Goal: Task Accomplishment & Management: Complete application form

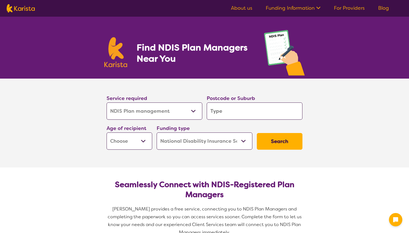
select select "NDIS Plan management"
select select "NDIS"
select select "NDIS Plan management"
select select "NDIS"
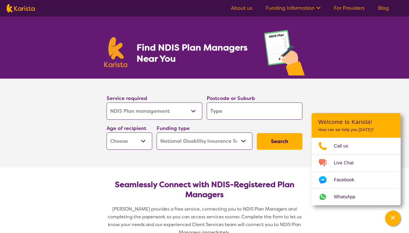
click at [348, 9] on link "For Providers" at bounding box center [349, 8] width 31 height 7
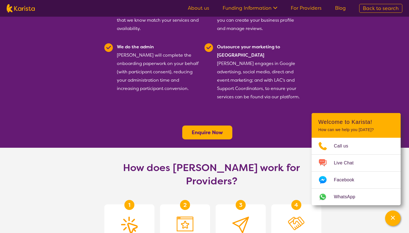
scroll to position [174, 0]
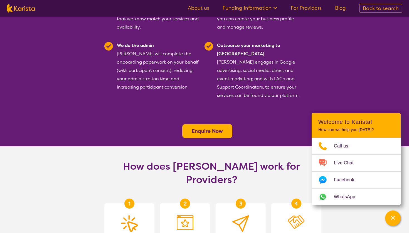
click at [207, 128] on b "Enquire Now" at bounding box center [207, 131] width 31 height 7
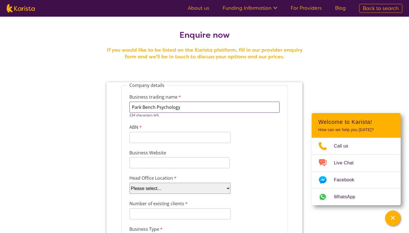
type input "Park Bench Psychology"
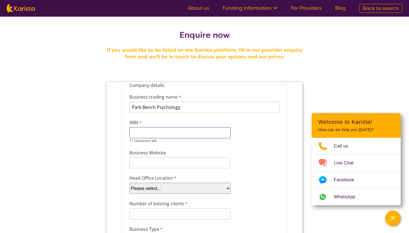
click at [137, 140] on div "11 characters left." at bounding box center [179, 135] width 101 height 16
type input "81470913480"
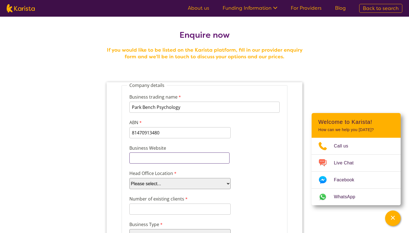
paste input "https://www.parkbenchpsychology.com.au"
type input "https://www.parkbenchpsychology.com.au"
select select "tfa_100"
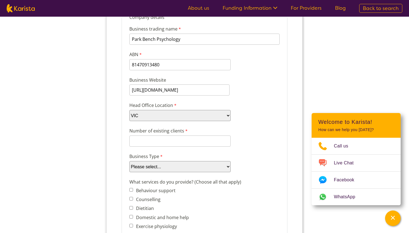
scroll to position [74, 0]
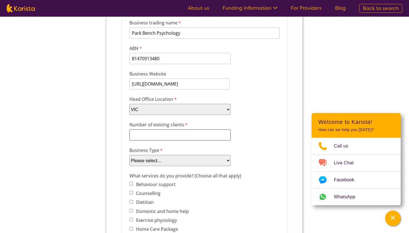
click at [149, 136] on input "Number of existing clients" at bounding box center [179, 135] width 101 height 11
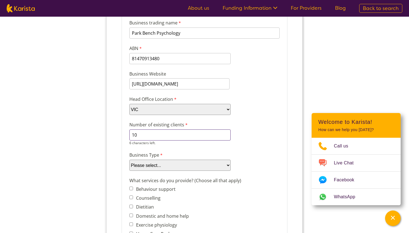
type input "10"
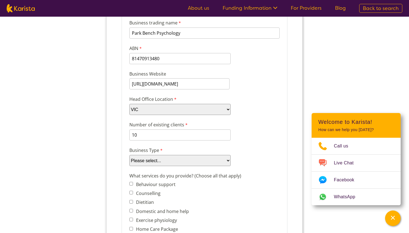
select select "tfa_88"
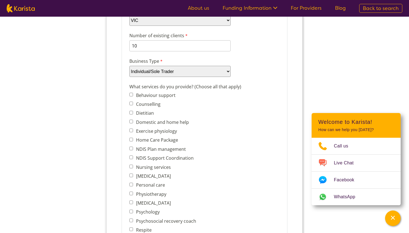
scroll to position [161, 0]
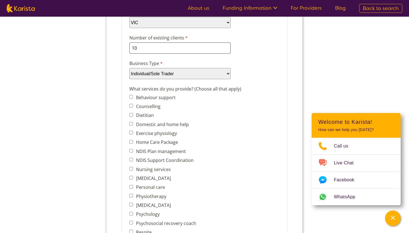
click at [138, 50] on input "10" at bounding box center [179, 48] width 101 height 11
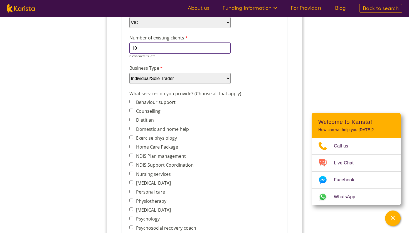
type input "1"
type input "6"
click at [132, 104] on span "Behaviour support Counselling Dietitian Domestic and home help Exercise physiol…" at bounding box center [167, 196] width 76 height 197
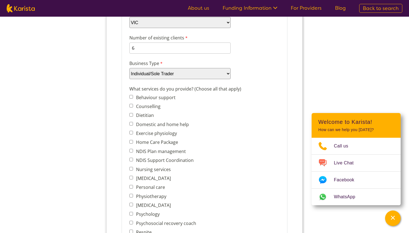
click at [131, 105] on input "Counselling" at bounding box center [131, 106] width 4 height 4
checkbox input "true"
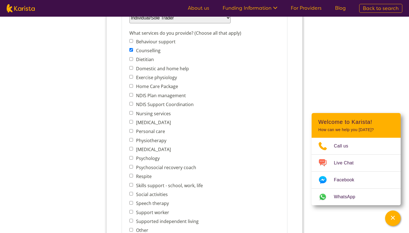
scroll to position [219, 0]
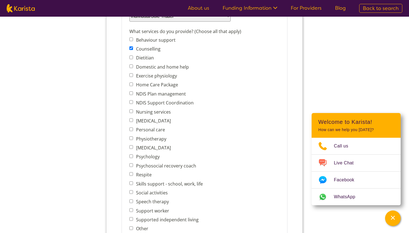
click at [133, 155] on span "Psychology" at bounding box center [167, 157] width 76 height 8
click at [130, 158] on input "Psychology" at bounding box center [131, 157] width 4 height 4
checkbox input "true"
click at [131, 49] on input "Counselling" at bounding box center [131, 48] width 4 height 4
checkbox input "false"
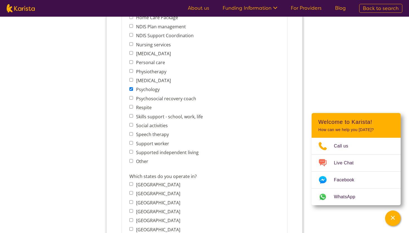
scroll to position [287, 0]
click at [131, 117] on input "Skills support - school, work, life" at bounding box center [131, 116] width 4 height 4
checkbox input "true"
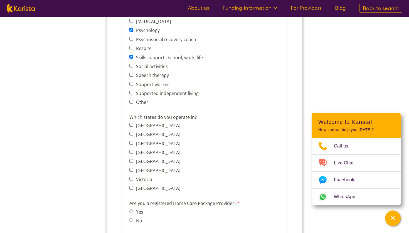
scroll to position [356, 0]
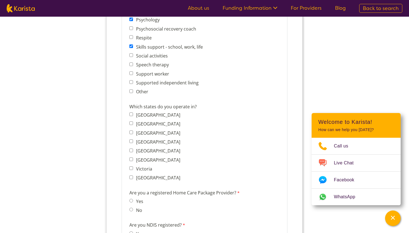
click at [132, 169] on input "Victoria" at bounding box center [131, 169] width 4 height 4
checkbox input "true"
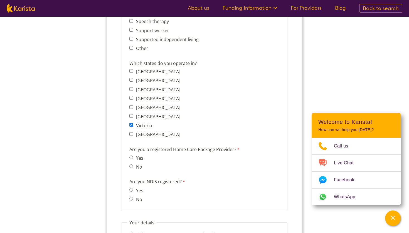
scroll to position [403, 0]
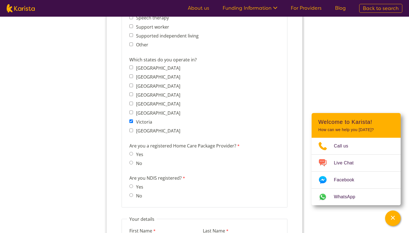
click at [130, 164] on input "No" at bounding box center [131, 163] width 4 height 4
radio input "true"
click at [131, 196] on input "No" at bounding box center [131, 196] width 4 height 4
radio input "true"
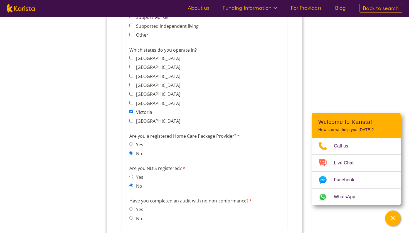
scroll to position [409, 0]
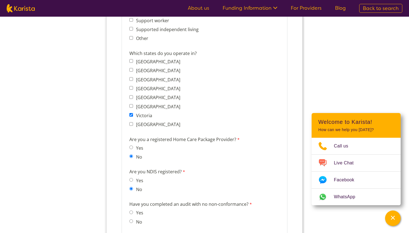
click at [131, 70] on input "New South Wales" at bounding box center [131, 70] width 4 height 4
checkbox input "true"
click at [132, 61] on input "Australian Capital Territory" at bounding box center [131, 61] width 4 height 4
checkbox input "true"
click at [132, 80] on input "Northern Territory" at bounding box center [131, 79] width 4 height 4
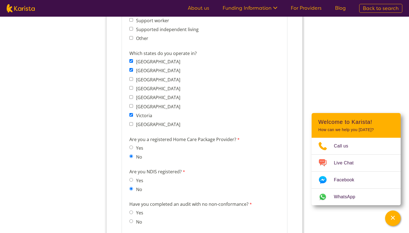
checkbox input "true"
click at [131, 90] on input "Queensland" at bounding box center [131, 88] width 4 height 4
checkbox input "true"
click at [131, 97] on input "South Australia" at bounding box center [131, 97] width 4 height 4
checkbox input "true"
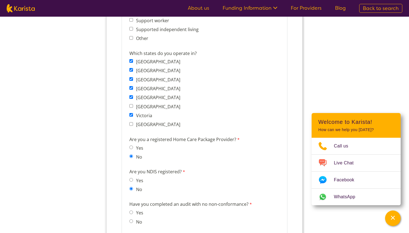
click at [131, 107] on input "Tasmania" at bounding box center [131, 106] width 4 height 4
checkbox input "true"
click at [130, 124] on input "Western Australia" at bounding box center [131, 124] width 4 height 4
checkbox input "true"
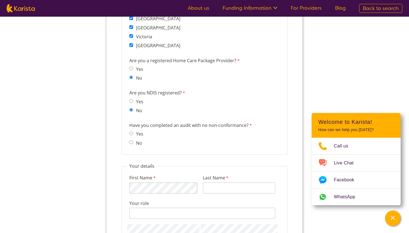
scroll to position [490, 0]
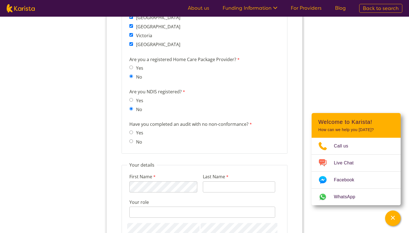
click at [130, 133] on input "Yes" at bounding box center [131, 133] width 4 height 4
radio input "true"
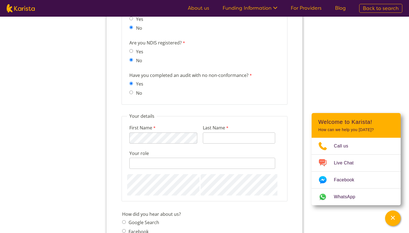
scroll to position [543, 0]
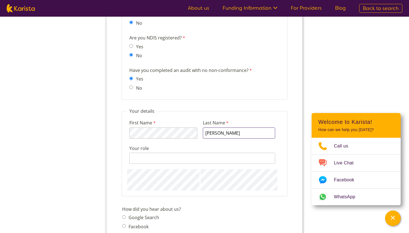
type input "Coady"
click at [151, 159] on input "Your role" at bounding box center [202, 158] width 146 height 11
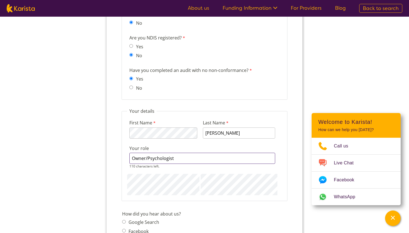
type input "Owner/Psychologist"
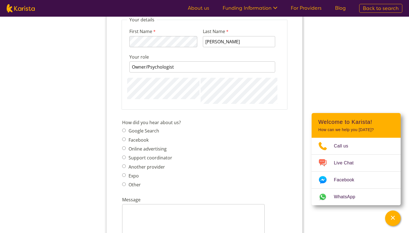
scroll to position [639, 0]
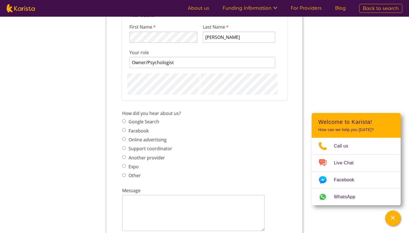
click at [123, 179] on span "Other" at bounding box center [148, 176] width 53 height 8
click at [126, 177] on span "Other" at bounding box center [148, 176] width 53 height 8
click at [125, 176] on span "Other" at bounding box center [148, 176] width 53 height 8
click at [123, 176] on input "Other" at bounding box center [124, 176] width 4 height 4
radio input "true"
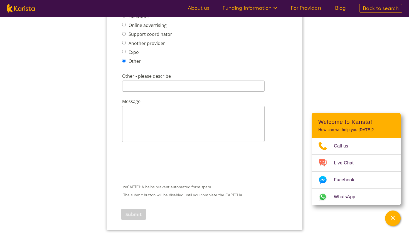
scroll to position [762, 0]
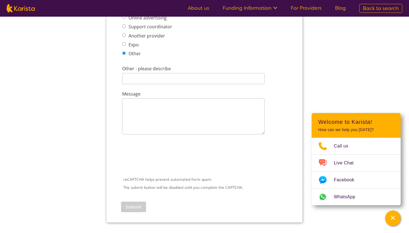
click at [125, 36] on input "Another provider" at bounding box center [124, 35] width 4 height 4
radio input "true"
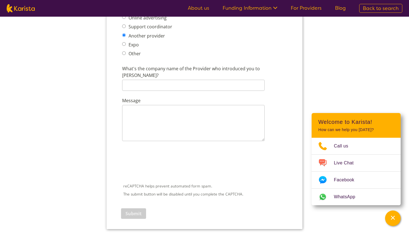
click at [127, 27] on label "Support coordinator" at bounding box center [149, 27] width 45 height 6
click at [126, 27] on input "Support coordinator" at bounding box center [124, 26] width 4 height 4
radio input "true"
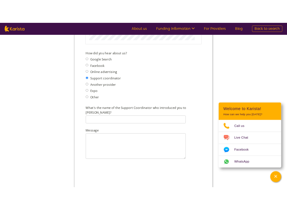
scroll to position [707, 0]
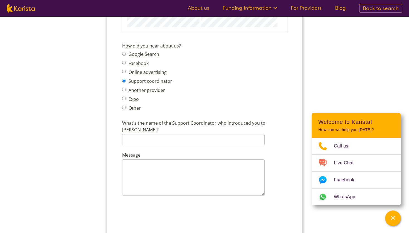
click at [125, 55] on input "Google Search" at bounding box center [124, 54] width 4 height 4
radio input "true"
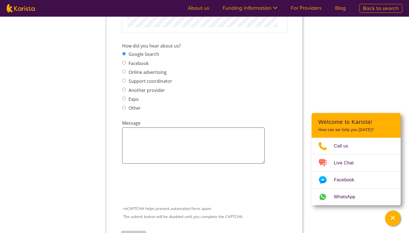
click at [129, 138] on textarea "Message" at bounding box center [193, 146] width 142 height 36
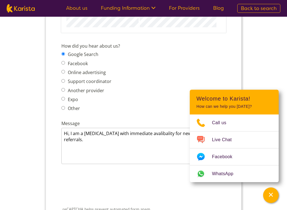
click at [140, 97] on div "How did you hear about us? Google Search Facebook Online advertising Support co…" at bounding box center [143, 77] width 169 height 73
click at [157, 136] on textarea "Hi, I am a psychologist with immediate avalibality for new referrals." at bounding box center [132, 146] width 142 height 36
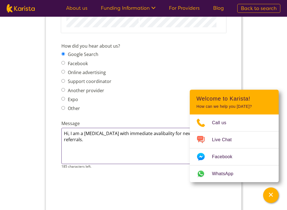
click at [157, 136] on textarea "Hi, I am a psychologist with immediate avalibality for new referrals." at bounding box center [132, 146] width 142 height 36
click at [88, 142] on textarea "Hi, I am a psychologist with immediate availability for new referrals." at bounding box center [132, 146] width 142 height 36
click at [66, 147] on textarea "Hi, I am a psychologist with immediate availability for new referrals." at bounding box center [132, 146] width 142 height 36
paste textarea "To whom it may concern, I hope that this email finds you well. I am proud to in…"
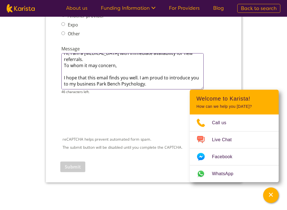
scroll to position [7, 0]
drag, startPoint x: 145, startPoint y: 86, endPoint x: 63, endPoint y: 66, distance: 84.7
click at [63, 66] on textarea "Hi, I am a psychologist with immediate availability for new referrals. To whom …" at bounding box center [132, 71] width 142 height 36
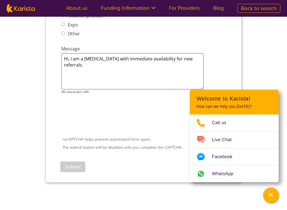
scroll to position [0, 0]
paste textarea "I work across the lifespan, with clients that are private/full fee paying, and …"
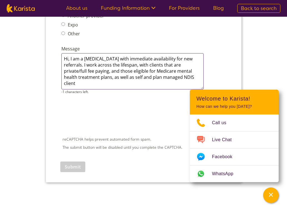
drag, startPoint x: 77, startPoint y: 85, endPoint x: 138, endPoint y: 68, distance: 63.6
click at [138, 68] on textarea "Hi, I am a psychologist with immediate availability for new referrals. I work a…" at bounding box center [132, 71] width 142 height 36
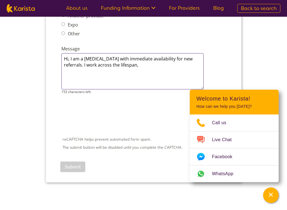
drag, startPoint x: 142, startPoint y: 65, endPoint x: 83, endPoint y: 66, distance: 58.7
click at [83, 66] on textarea "Hi, I am a psychologist with immediate availability for new referrals. I work a…" at bounding box center [132, 71] width 142 height 36
paste textarea "Park Bench Psychology offers a range of developmentally appropriate and evidenc…"
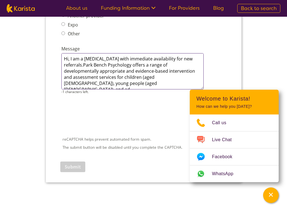
drag, startPoint x: 166, startPoint y: 65, endPoint x: 83, endPoint y: 64, distance: 83.2
click at [83, 64] on textarea "Hi, I am a psychologist with immediate availability for new referrals.Park Benc…" at bounding box center [132, 71] width 142 height 36
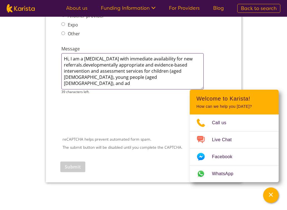
drag, startPoint x: 138, startPoint y: 78, endPoint x: 82, endPoint y: 66, distance: 56.6
click at [82, 66] on textarea "Hi, I am a psychologist with immediate availability for new referrals.developme…" at bounding box center [132, 71] width 142 height 36
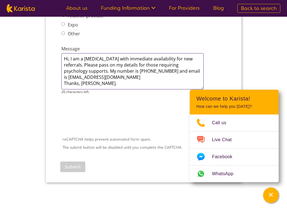
type textarea "Hi, I am a psychologist with immediate availability for new referrals. Please p…"
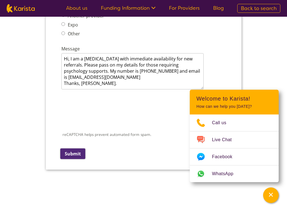
click at [79, 151] on input "Submit" at bounding box center [72, 153] width 25 height 11
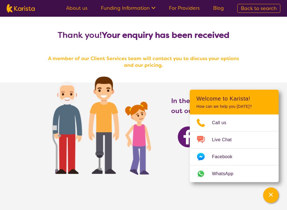
click at [75, 11] on link "About us" at bounding box center [76, 8] width 21 height 7
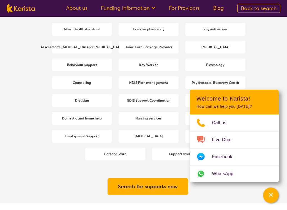
scroll to position [770, 0]
